Goal: Information Seeking & Learning: Learn about a topic

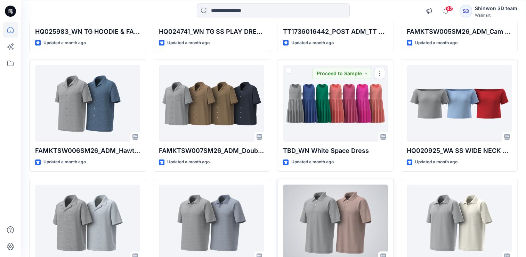
scroll to position [2323, 0]
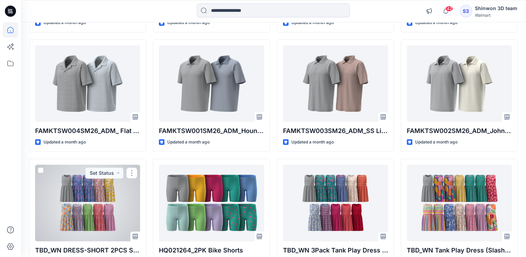
click at [101, 204] on div at bounding box center [87, 203] width 105 height 77
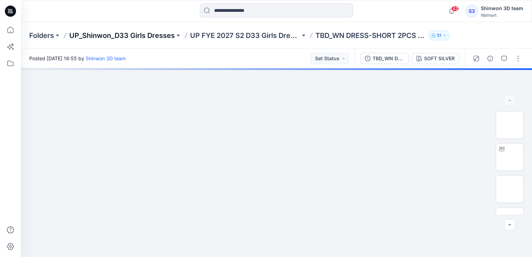
click at [124, 32] on p "UP_Shinwon_D33 Girls Dresses" at bounding box center [121, 36] width 105 height 10
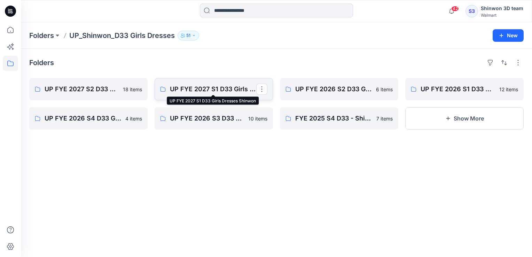
click at [184, 90] on p "UP FYE 2027 S1 D33 Girls Dresses Shinwon" at bounding box center [213, 89] width 86 height 10
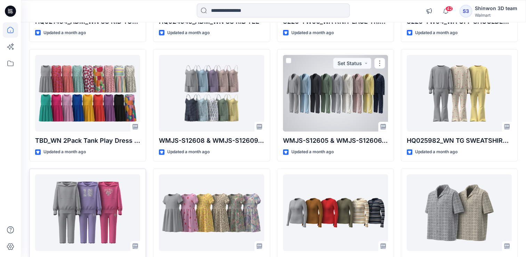
scroll to position [2019, 0]
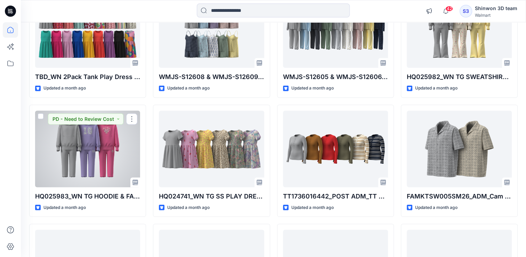
click at [104, 151] on div at bounding box center [87, 149] width 105 height 77
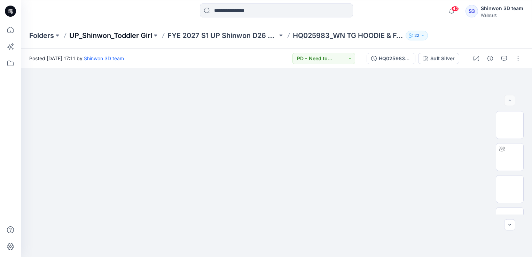
click at [93, 34] on p "UP_Shinwon_Toddler Girl" at bounding box center [110, 36] width 83 height 10
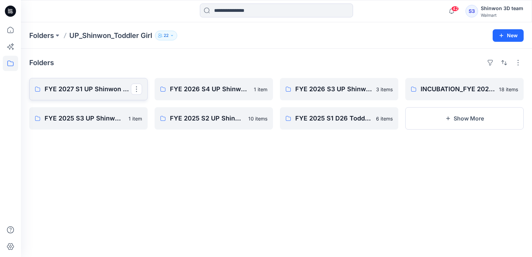
click at [81, 90] on p "FYE 2027 S1 UP Shinwon D26 Toddler Girl" at bounding box center [88, 89] width 86 height 10
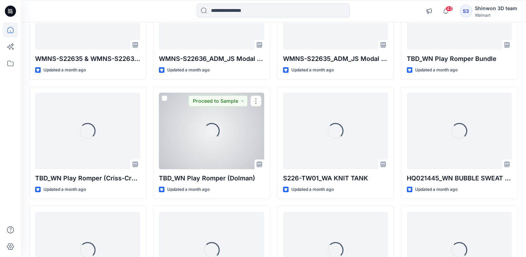
scroll to position [2646, 0]
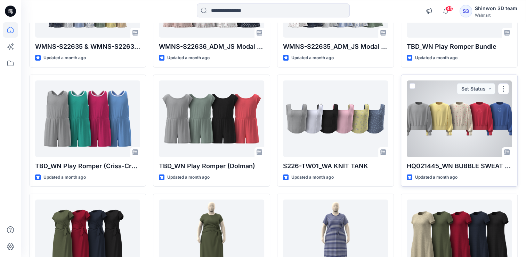
click at [469, 109] on div at bounding box center [459, 118] width 105 height 77
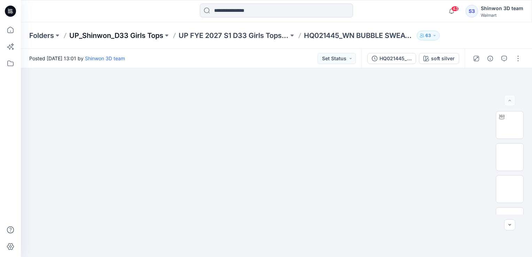
click at [89, 37] on p "UP_Shinwon_D33 Girls Tops" at bounding box center [116, 36] width 94 height 10
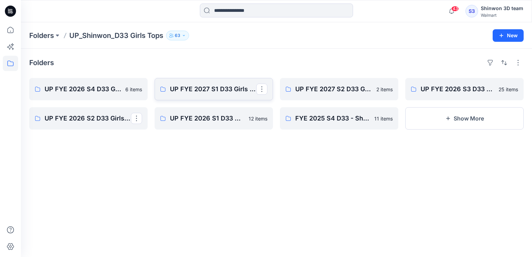
click at [207, 94] on link "UP FYE 2027 S1 D33 Girls Tops Shinwon" at bounding box center [213, 89] width 118 height 22
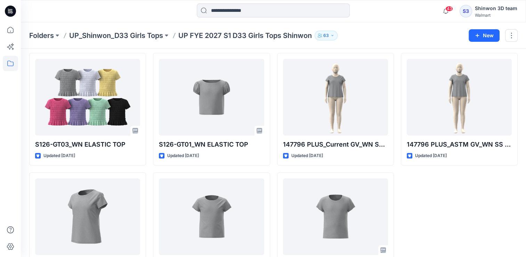
scroll to position [298, 0]
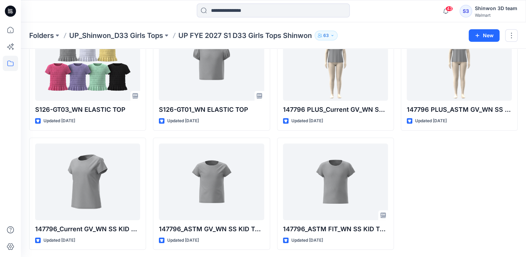
drag, startPoint x: 469, startPoint y: 172, endPoint x: 426, endPoint y: 197, distance: 50.2
click at [470, 172] on div "HQ021454_WN SS KID TOUGH TEE Updated [DATE] HQ021457_WN SS RIB TEE Updated [DAT…" at bounding box center [459, 15] width 117 height 470
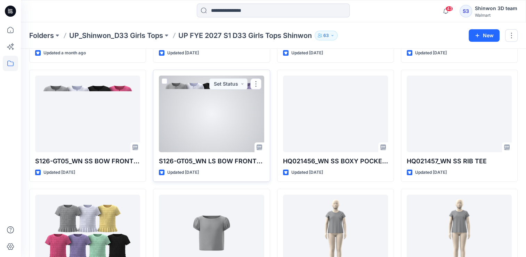
scroll to position [139, 0]
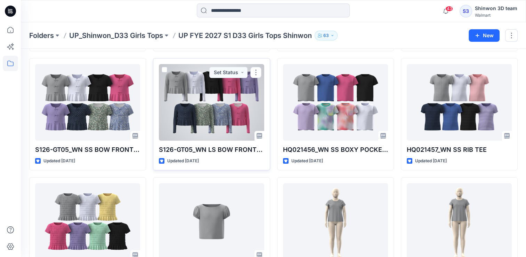
click at [220, 119] on div at bounding box center [211, 102] width 105 height 77
